Goal: Check status: Check status

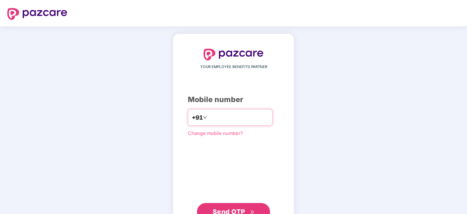
click at [221, 114] on input "number" at bounding box center [239, 117] width 60 height 12
type input "**********"
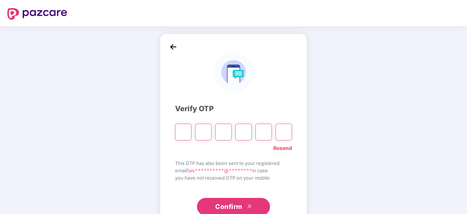
type input "*"
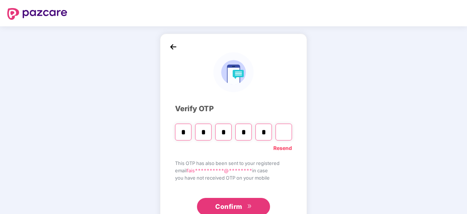
type input "*"
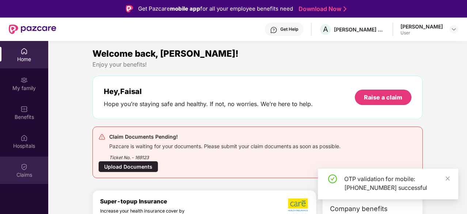
click at [28, 167] on div "Claims" at bounding box center [24, 169] width 48 height 27
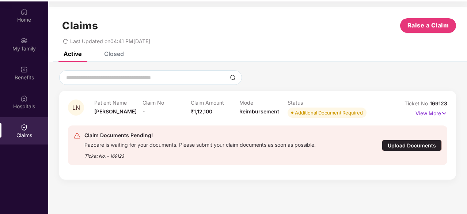
scroll to position [41, 0]
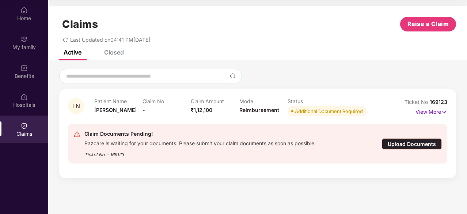
click at [444, 110] on img at bounding box center [444, 112] width 6 height 8
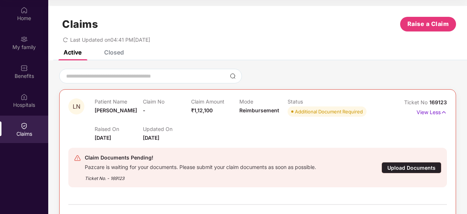
click at [314, 71] on div at bounding box center [257, 76] width 397 height 15
drag, startPoint x: 445, startPoint y: 100, endPoint x: 405, endPoint y: 100, distance: 40.6
drag, startPoint x: 405, startPoint y: 100, endPoint x: 453, endPoint y: 104, distance: 48.0
drag, startPoint x: 446, startPoint y: 101, endPoint x: 401, endPoint y: 94, distance: 45.9
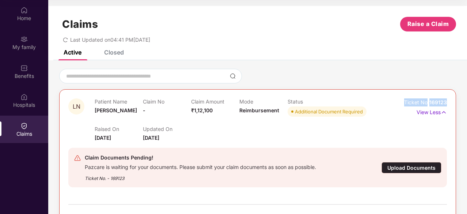
copy div "Ticket No 169123"
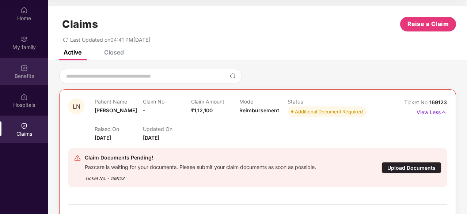
click at [31, 75] on div "Benefits" at bounding box center [24, 75] width 48 height 7
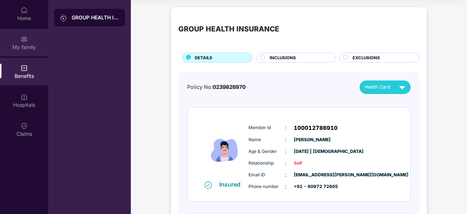
click at [29, 42] on div "My family" at bounding box center [24, 42] width 48 height 27
